Goal: Task Accomplishment & Management: Manage account settings

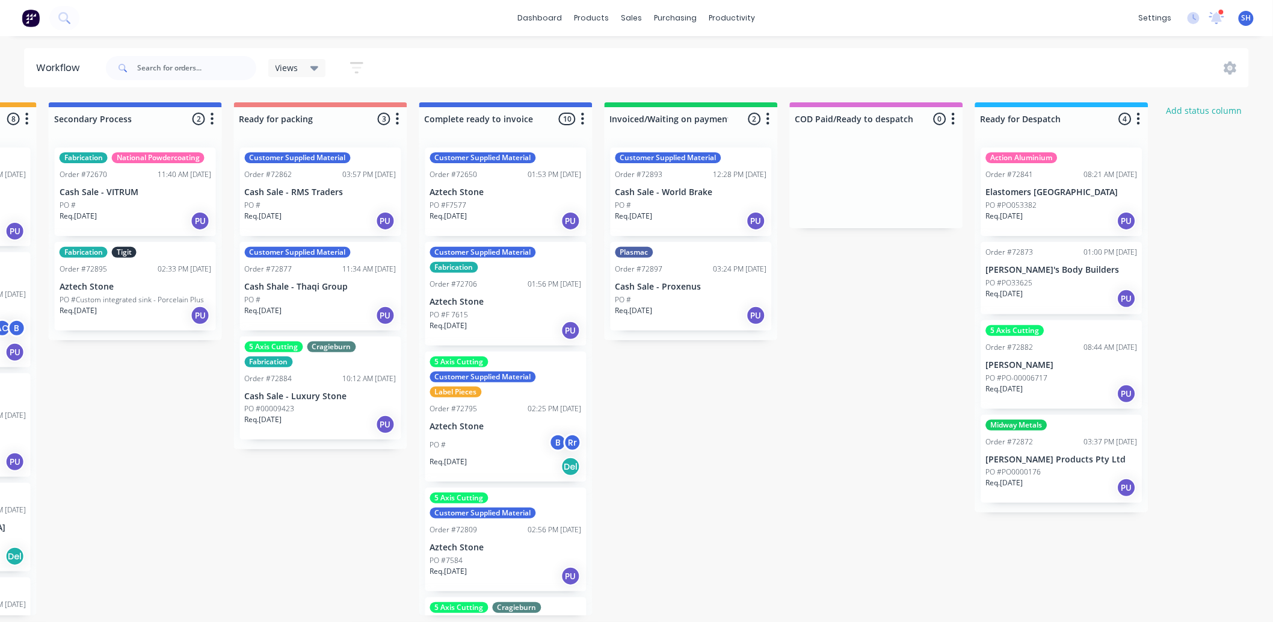
scroll to position [3, 718]
click at [697, 20] on div "purchasing" at bounding box center [676, 18] width 55 height 18
click at [701, 56] on div "Purchase Orders" at bounding box center [716, 61] width 64 height 11
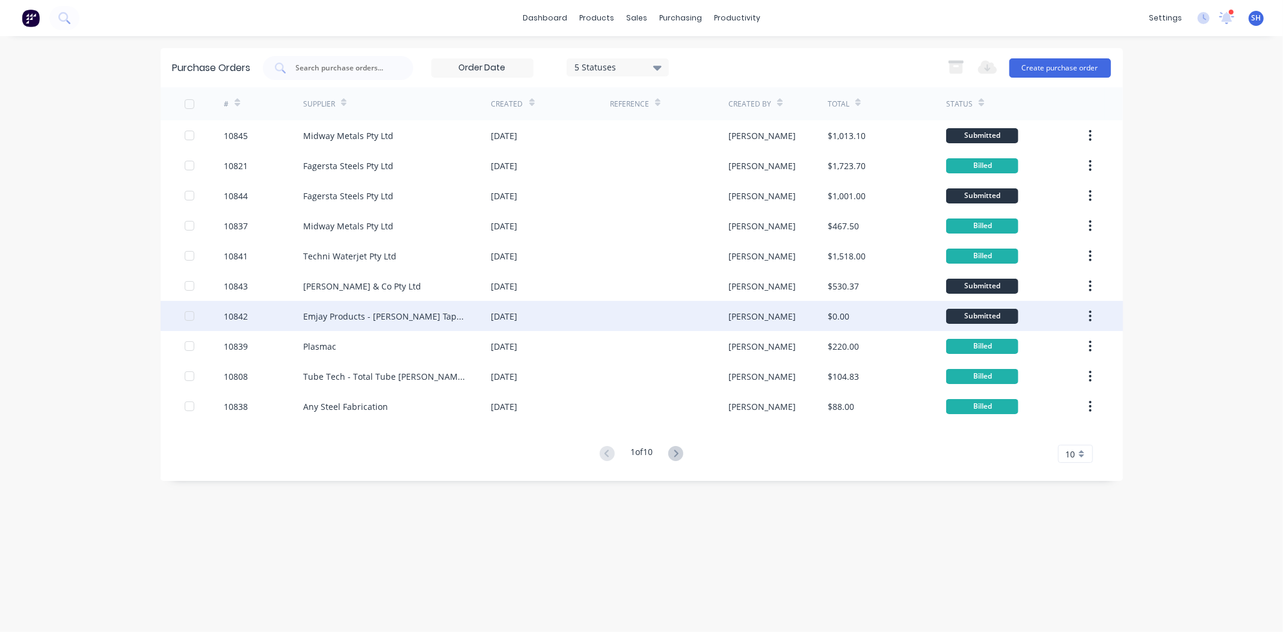
click at [464, 316] on div "Emjay Products - [PERSON_NAME] Tape Aust" at bounding box center [397, 316] width 188 height 30
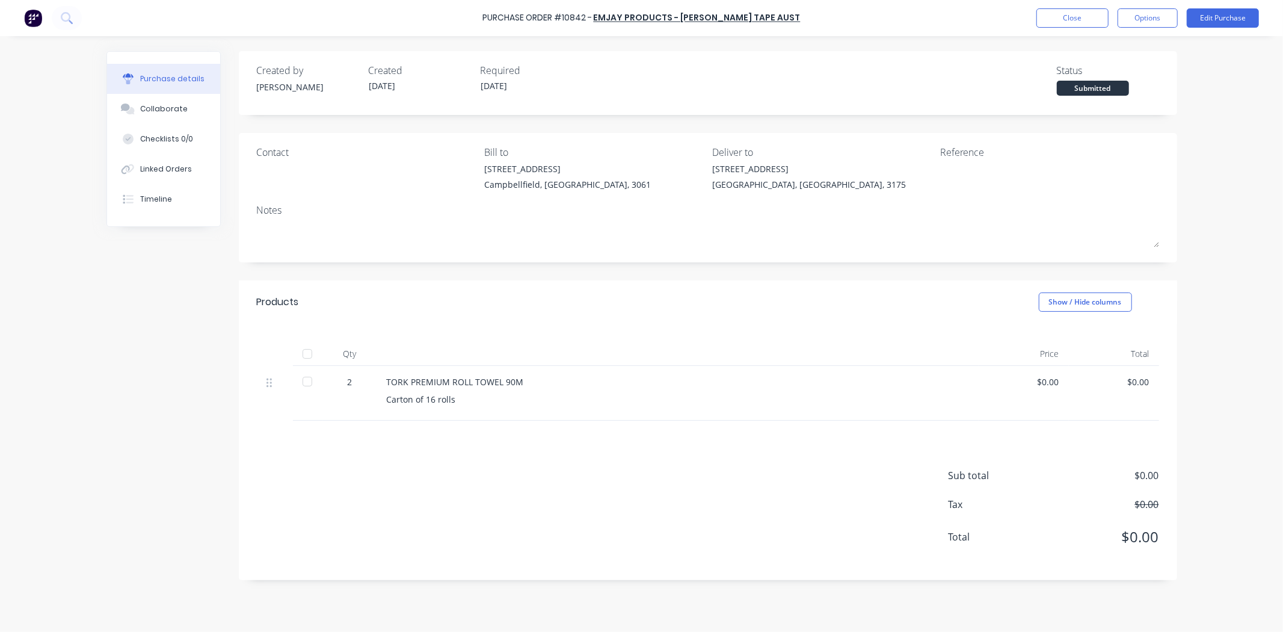
click at [1055, 380] on div "$0.00" at bounding box center [1024, 381] width 71 height 13
click at [1211, 25] on button "Edit Purchase" at bounding box center [1223, 17] width 72 height 19
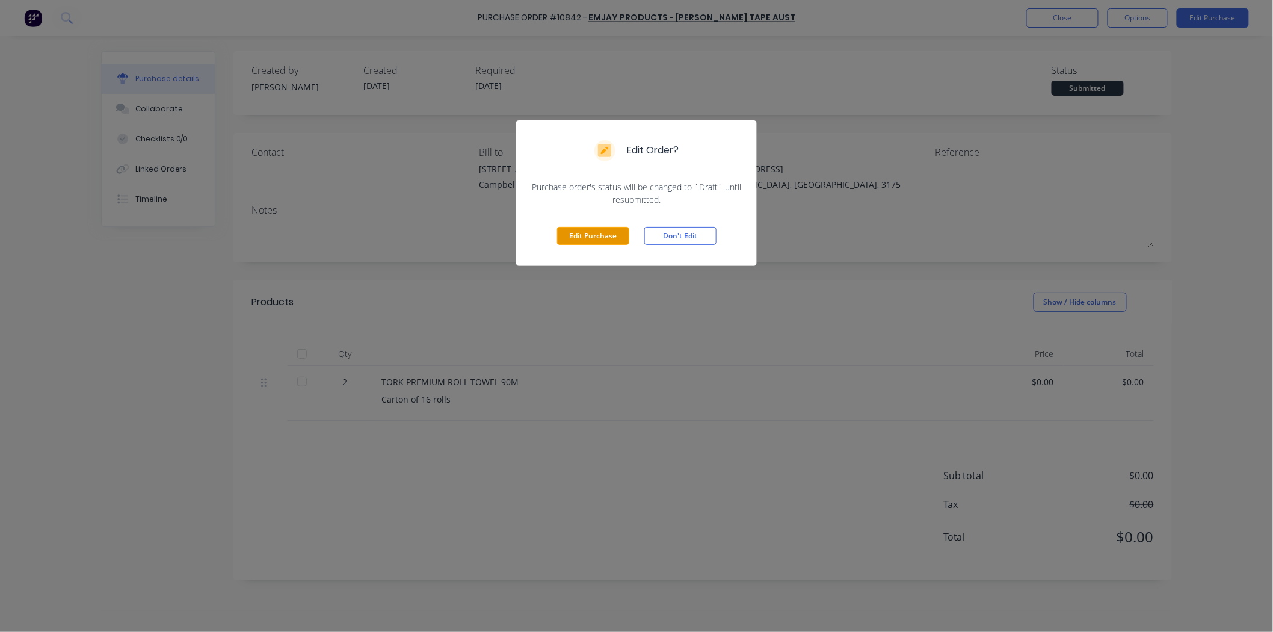
click at [599, 235] on button "Edit Purchase" at bounding box center [593, 236] width 72 height 18
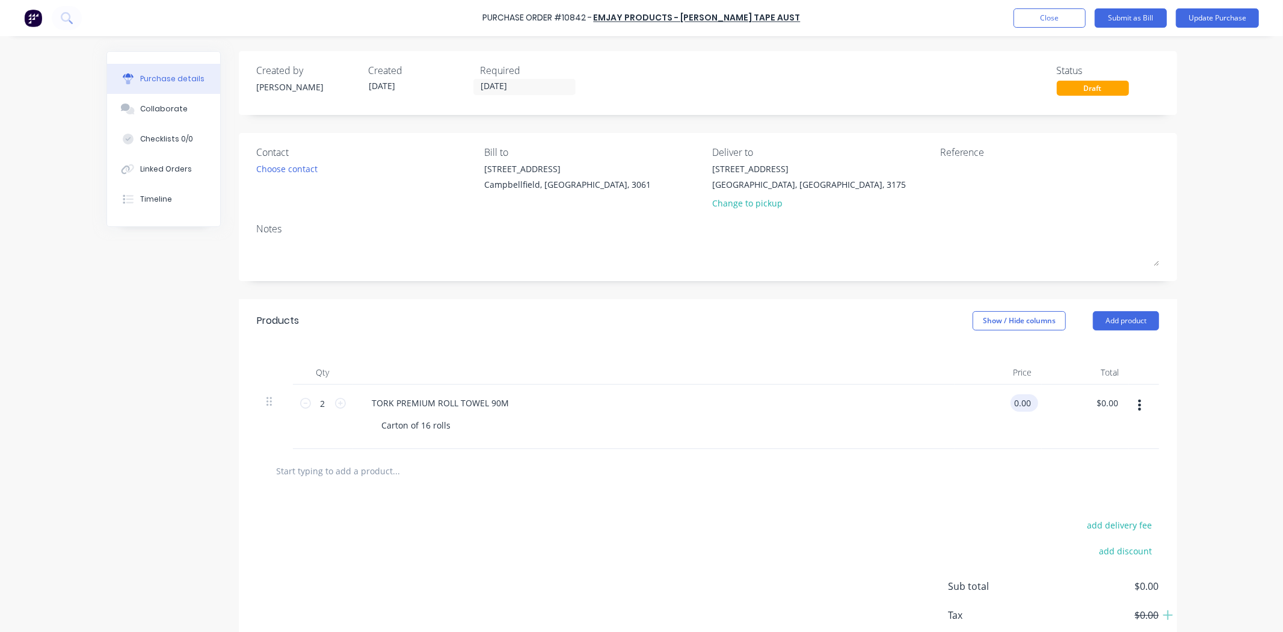
click at [1003, 407] on div "0.00 0.00" at bounding box center [998, 416] width 87 height 64
click at [1008, 407] on div "0.00 $0.00" at bounding box center [998, 416] width 87 height 64
click at [1011, 407] on input "0.00" at bounding box center [1022, 402] width 23 height 17
type input "$39.59"
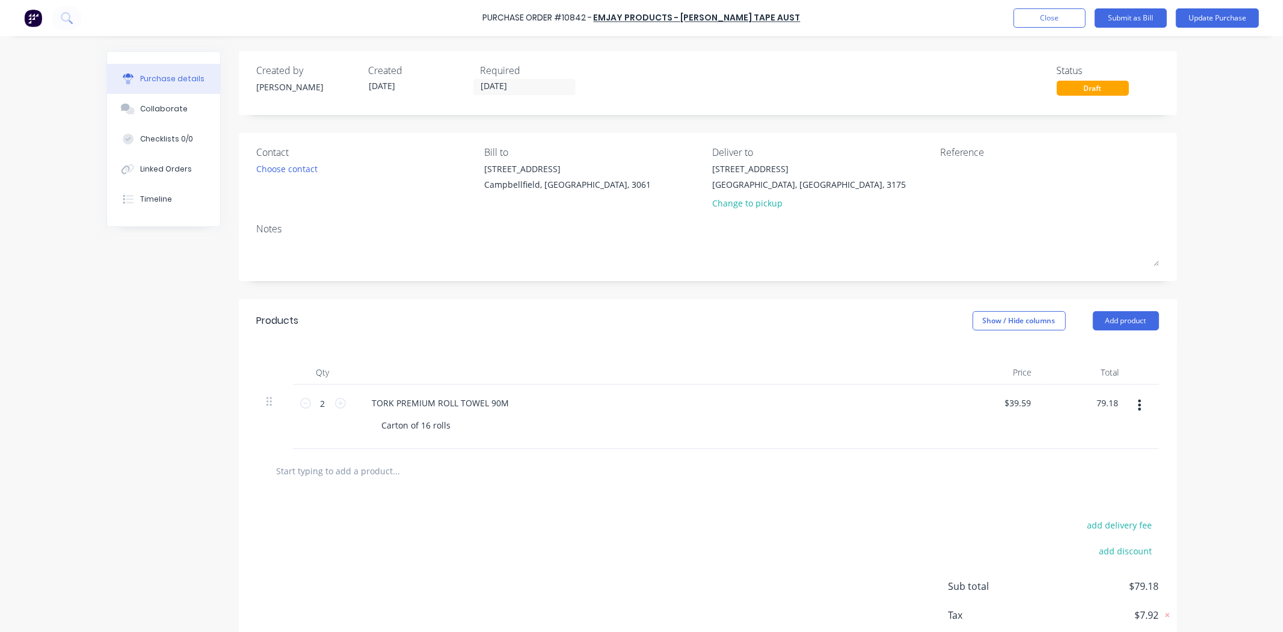
type input "$79.18"
click at [888, 496] on div "add delivery fee add discount Sub total $79.18 Tax $7.92 Total $87.10" at bounding box center [708, 592] width 939 height 198
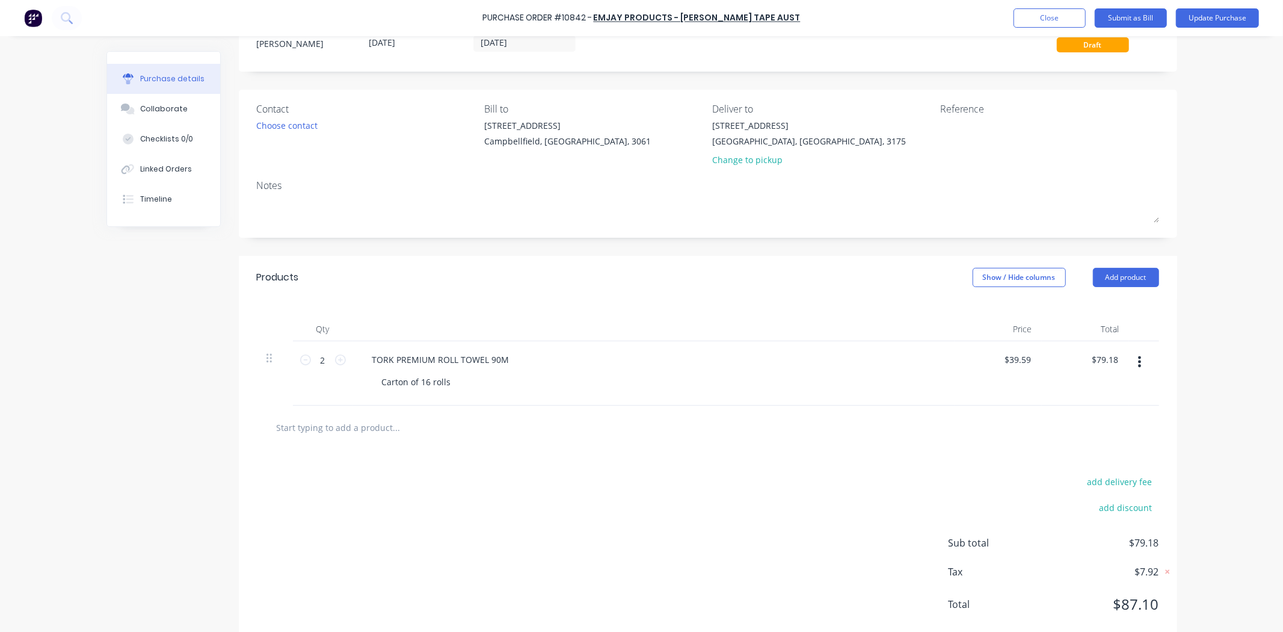
scroll to position [67, 0]
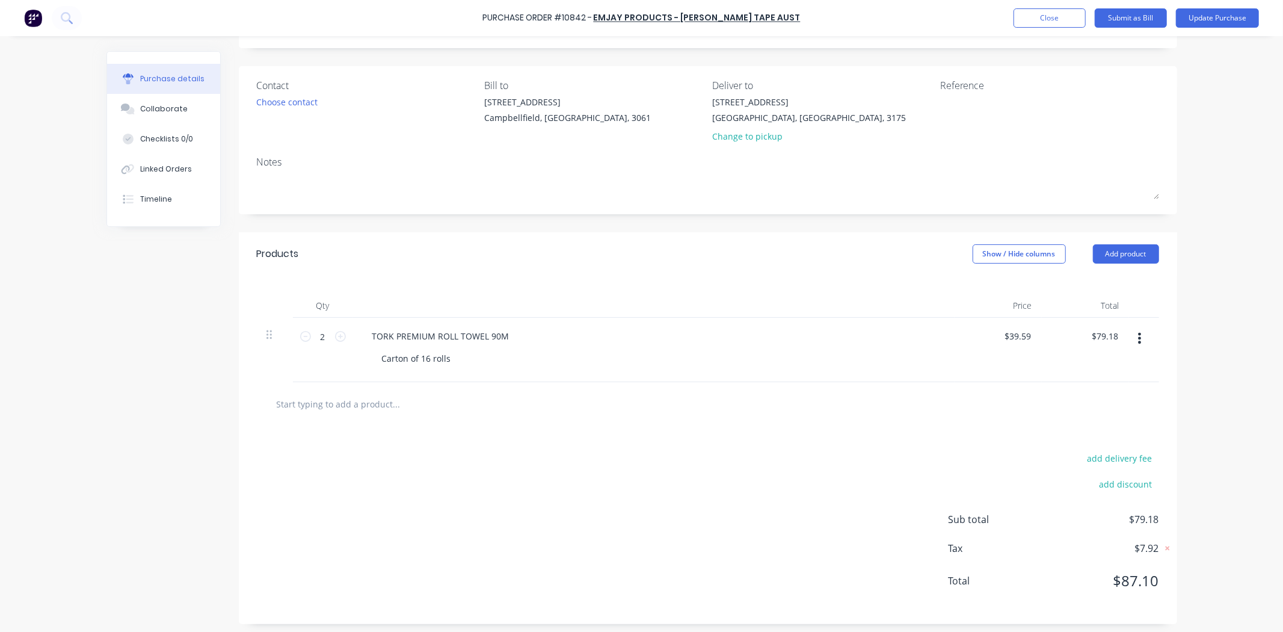
click at [388, 403] on input "text" at bounding box center [396, 404] width 241 height 24
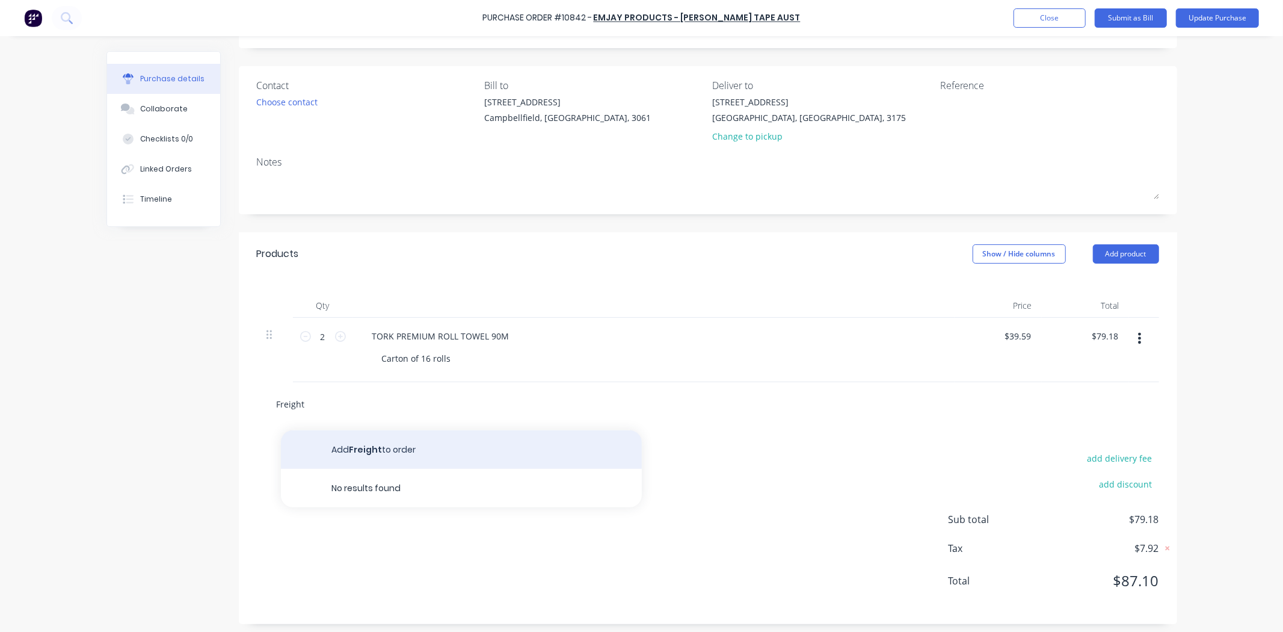
type input "Freight"
click at [406, 444] on button "Add Freight to order" at bounding box center [461, 449] width 361 height 39
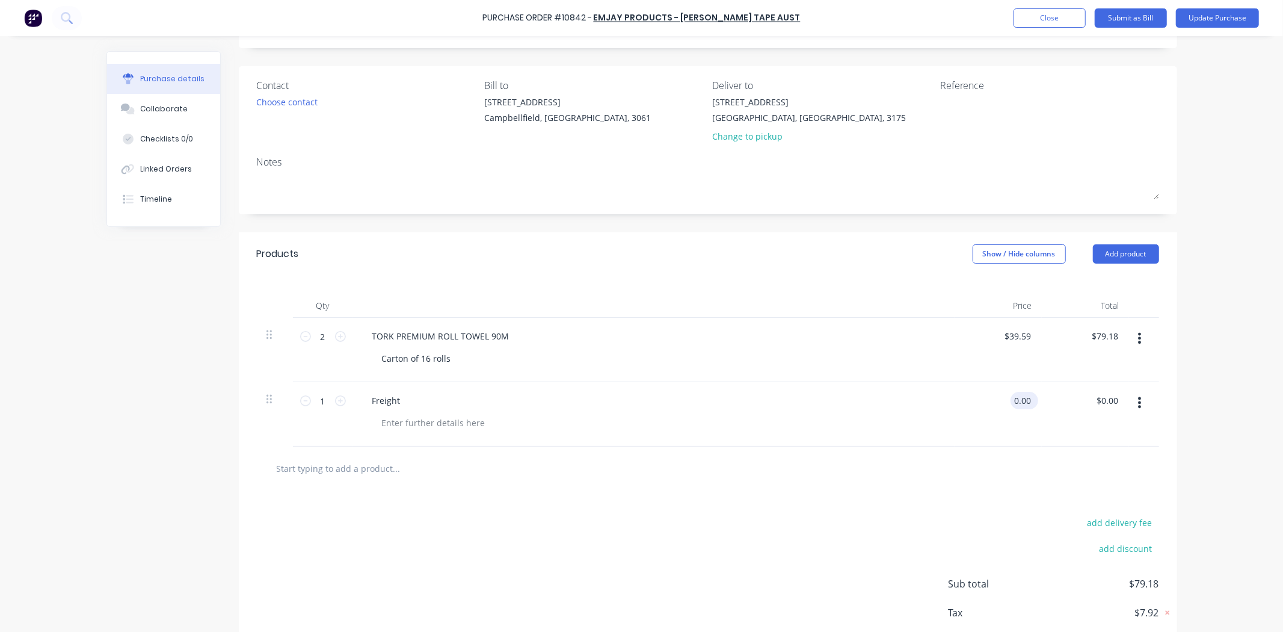
click at [1021, 403] on input "0.00" at bounding box center [1022, 400] width 23 height 17
type input "$15.00"
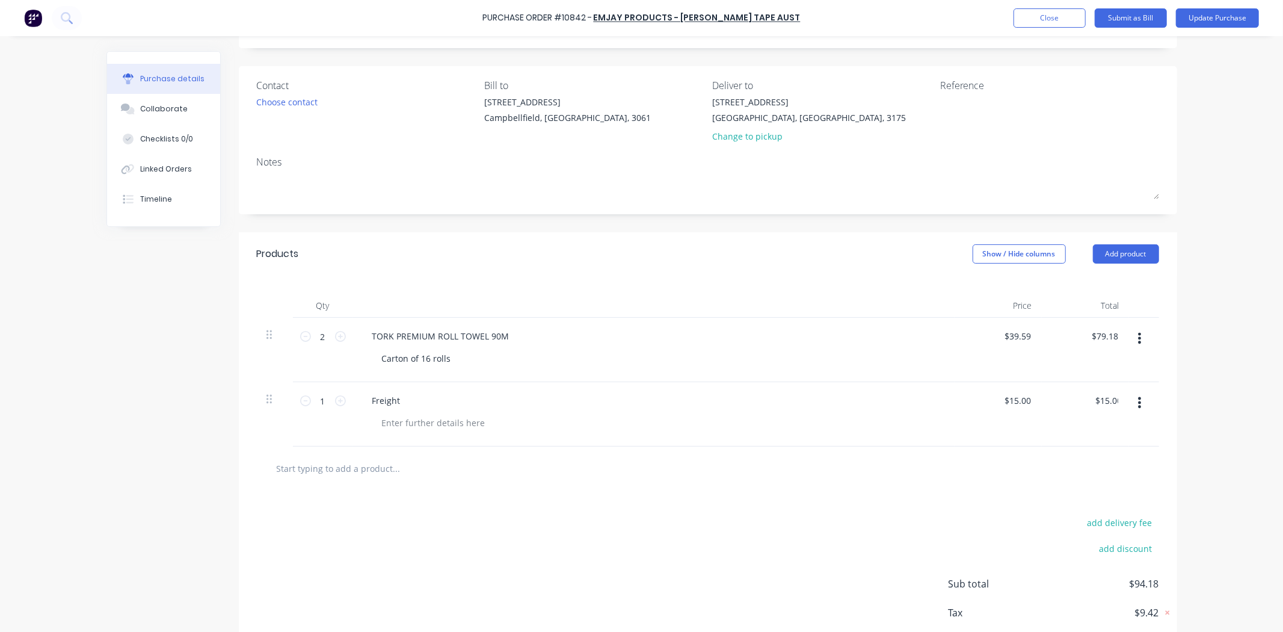
click at [832, 503] on div "add delivery fee add discount Sub total $94.18 Tax $9.42 Total $103.60" at bounding box center [708, 589] width 939 height 198
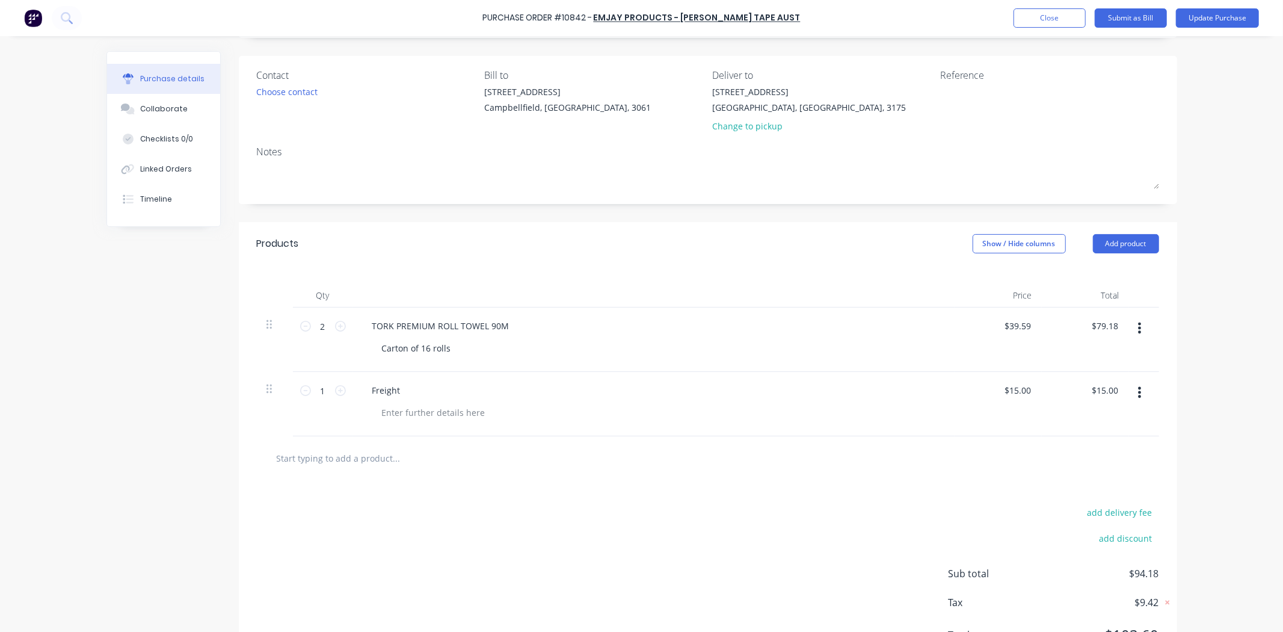
scroll to position [0, 0]
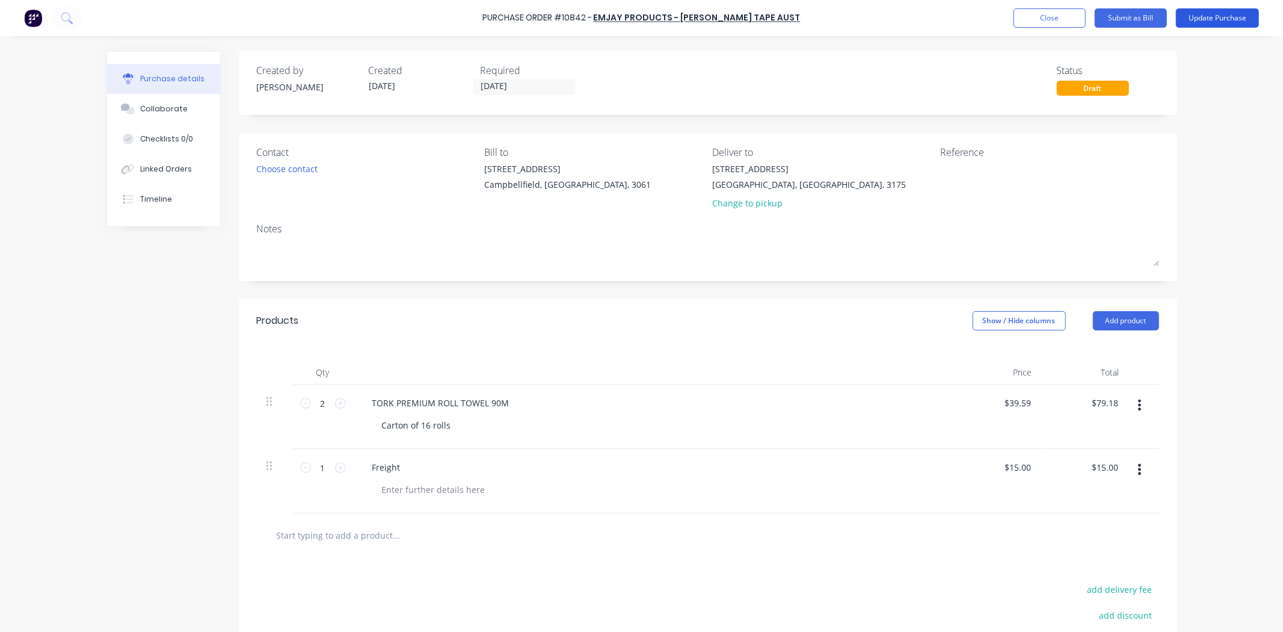
click at [1206, 17] on button "Update Purchase" at bounding box center [1217, 17] width 83 height 19
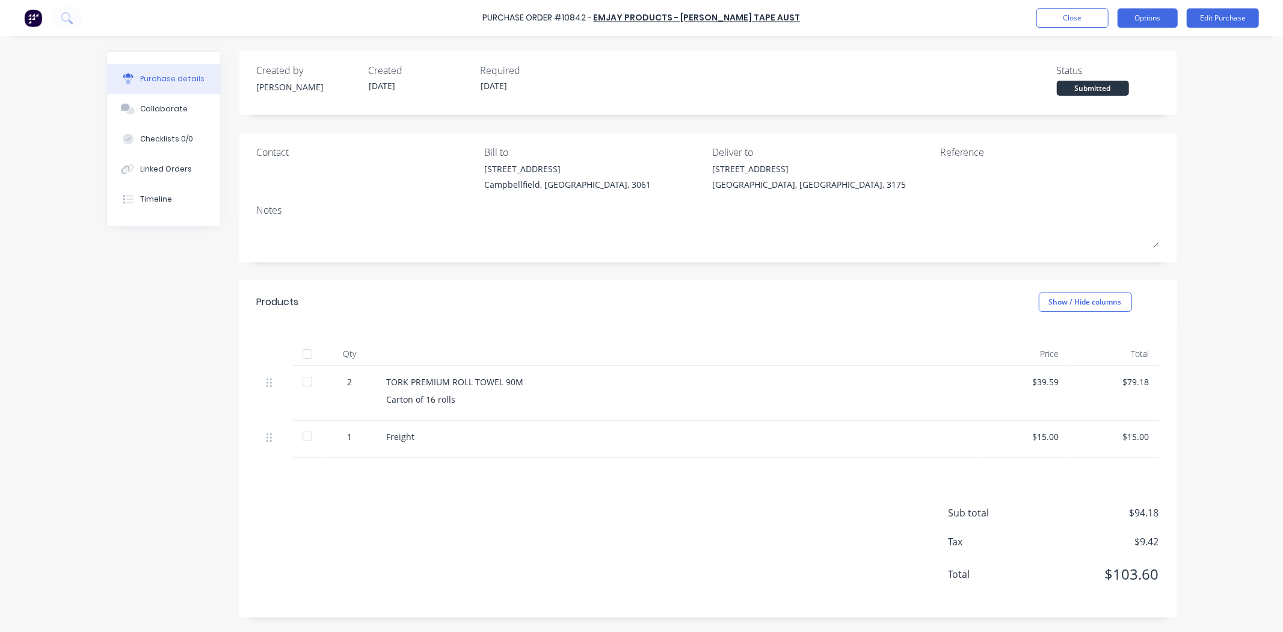
click at [1155, 25] on button "Options" at bounding box center [1148, 17] width 60 height 19
click at [1117, 78] on div "Convert to Bill" at bounding box center [1121, 72] width 93 height 17
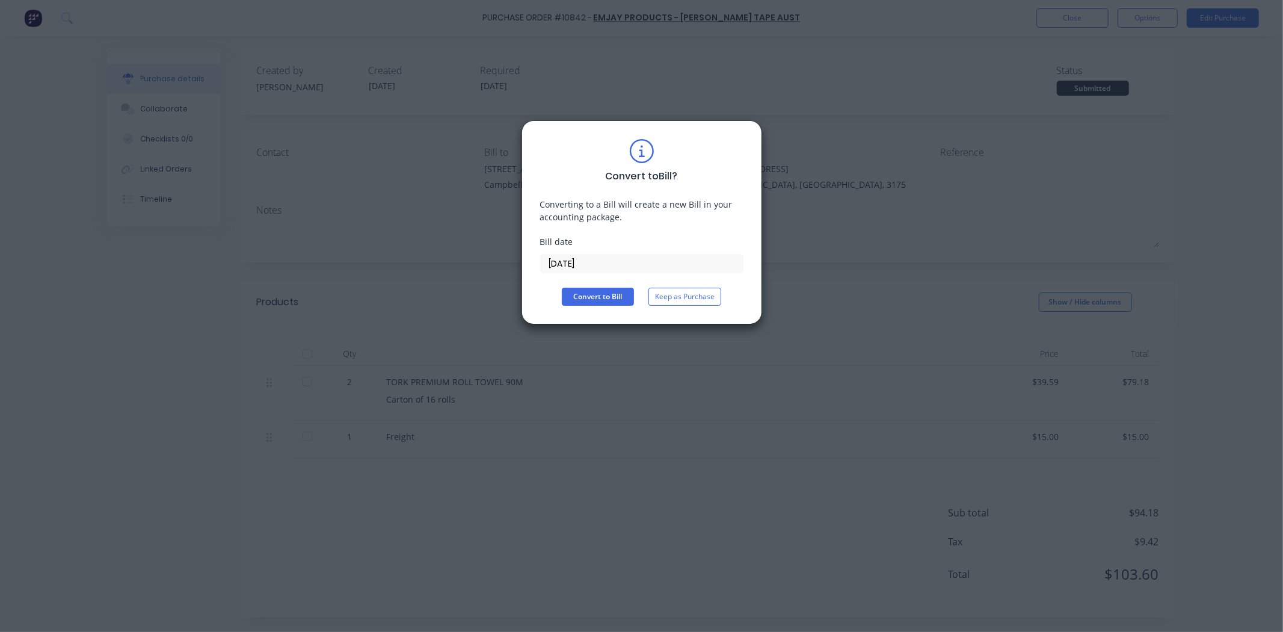
click at [580, 266] on input "[DATE]" at bounding box center [642, 264] width 202 height 18
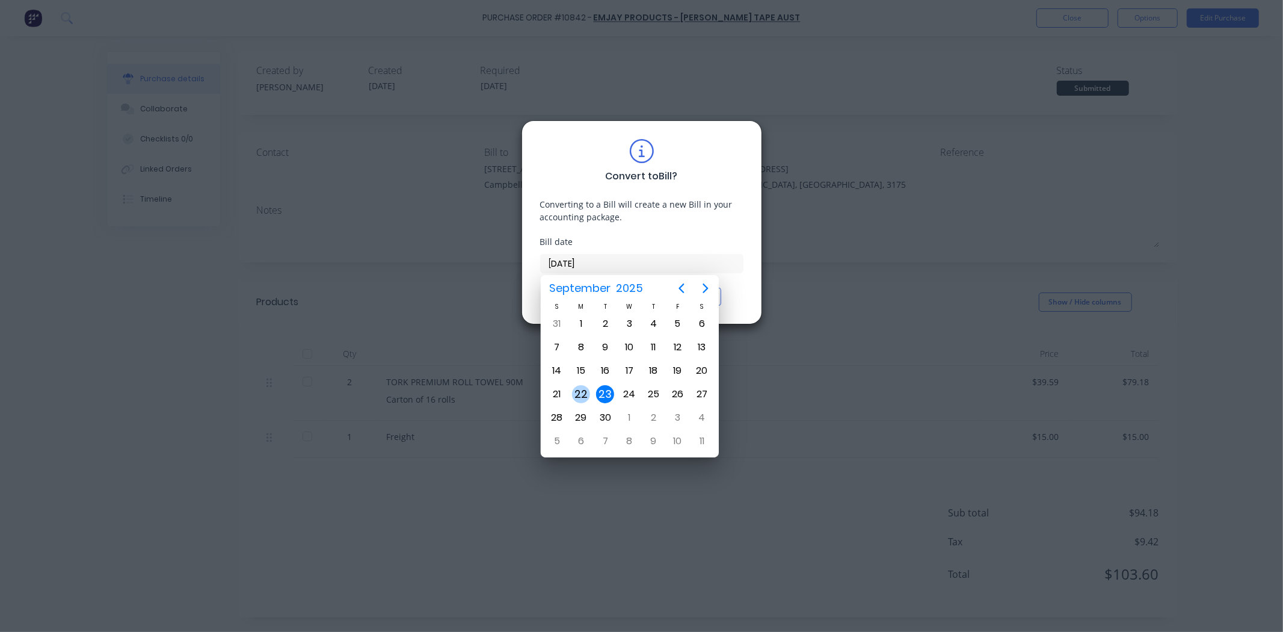
click at [579, 389] on div "22" at bounding box center [581, 394] width 18 height 18
type input "[DATE]"
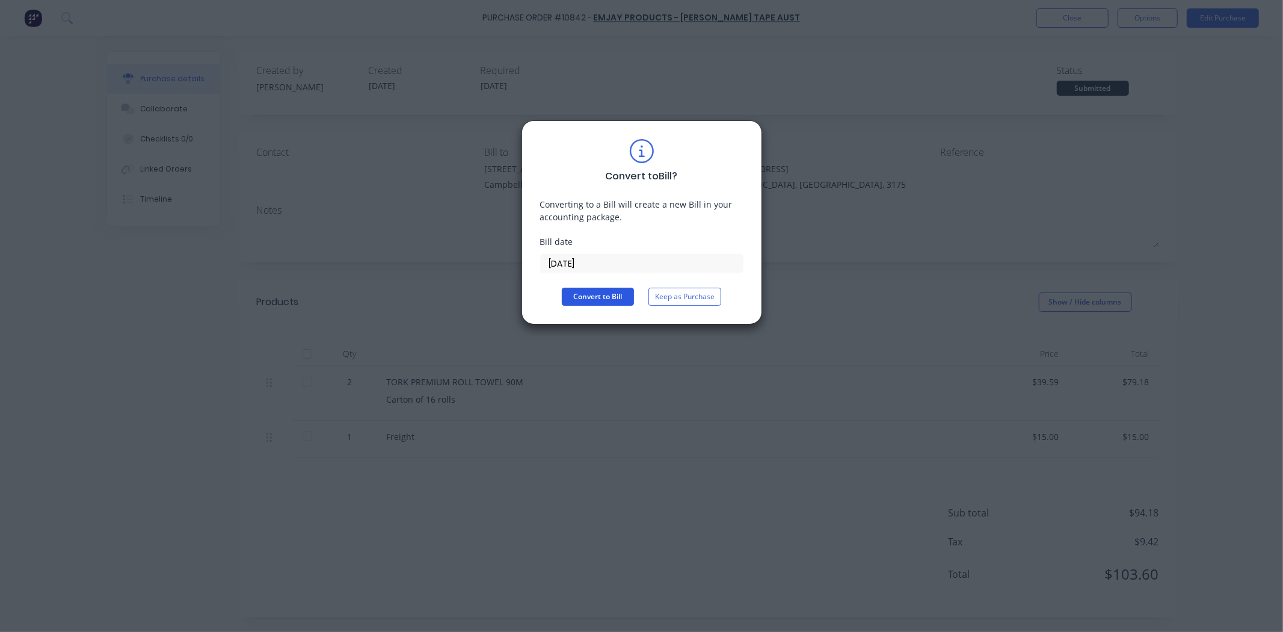
click at [581, 301] on button "Convert to Bill" at bounding box center [598, 297] width 72 height 18
